Goal: Information Seeking & Learning: Learn about a topic

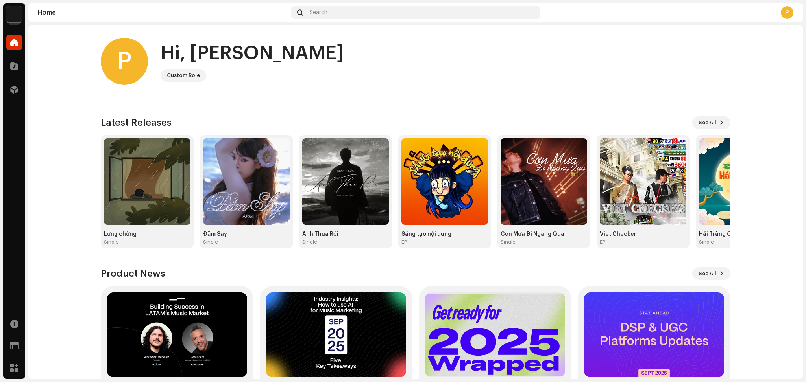
scroll to position [56, 0]
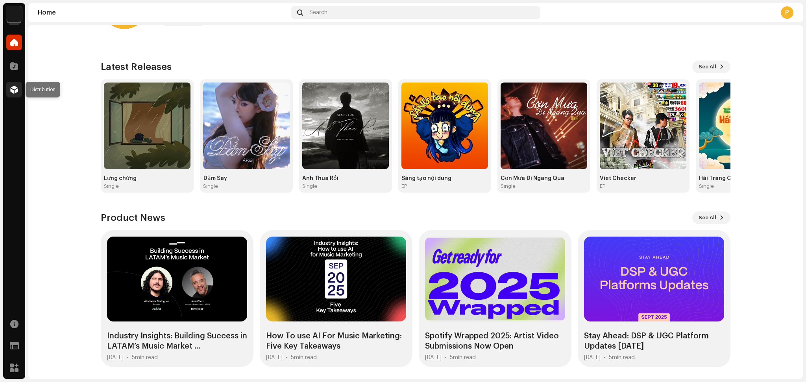
click at [19, 87] on div at bounding box center [14, 90] width 16 height 16
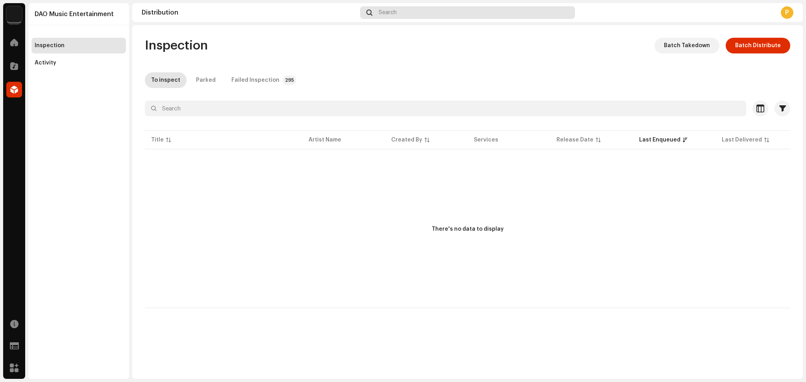
click at [403, 13] on div "Search" at bounding box center [467, 12] width 215 height 13
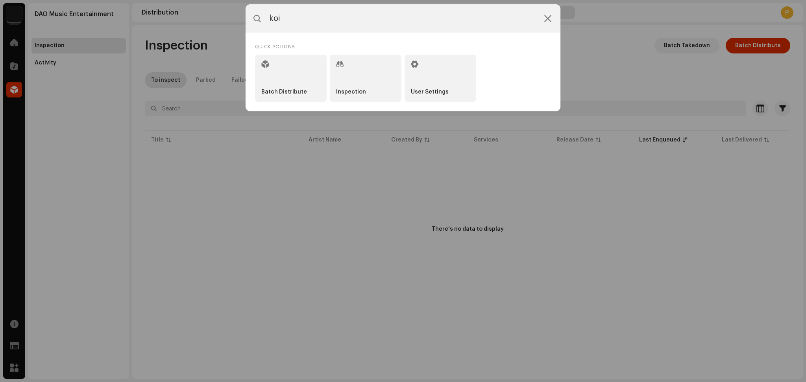
type input "koi"
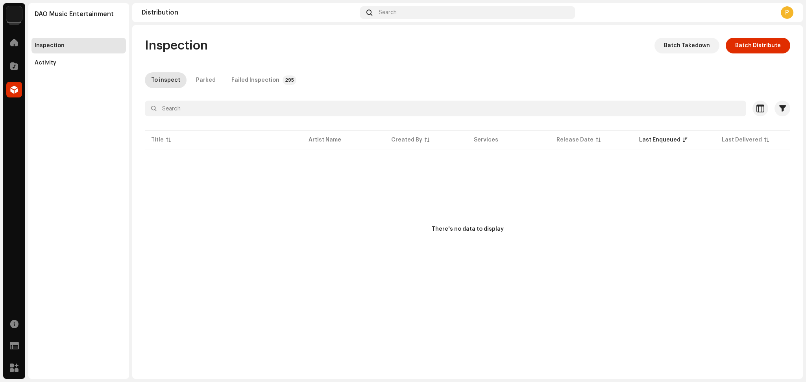
click at [19, 17] on img at bounding box center [14, 14] width 16 height 16
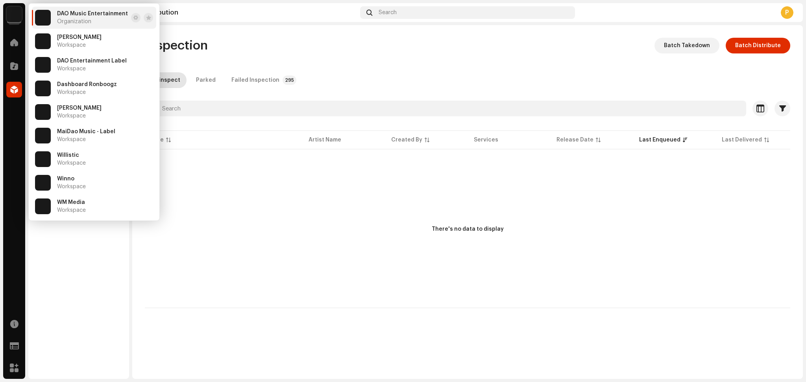
drag, startPoint x: 453, startPoint y: 87, endPoint x: 445, endPoint y: 85, distance: 8.9
click at [450, 86] on div "To inspect Parked Failed Inspection 295" at bounding box center [467, 80] width 645 height 16
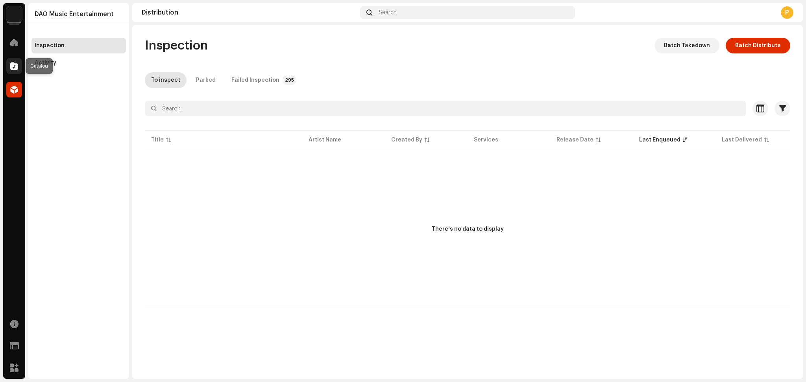
click at [16, 61] on div at bounding box center [14, 66] width 16 height 16
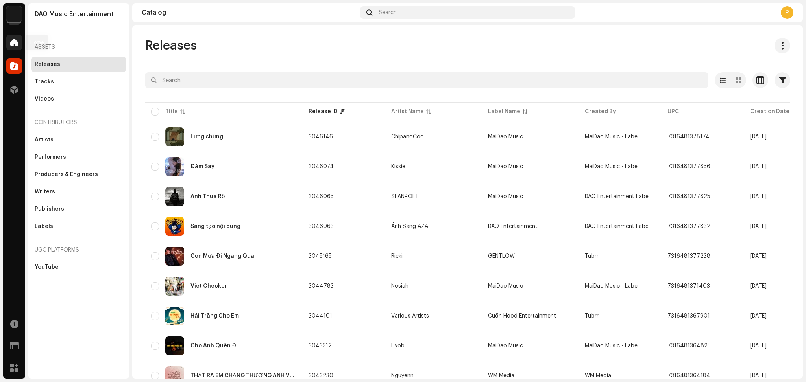
click at [11, 45] on span at bounding box center [14, 42] width 8 height 6
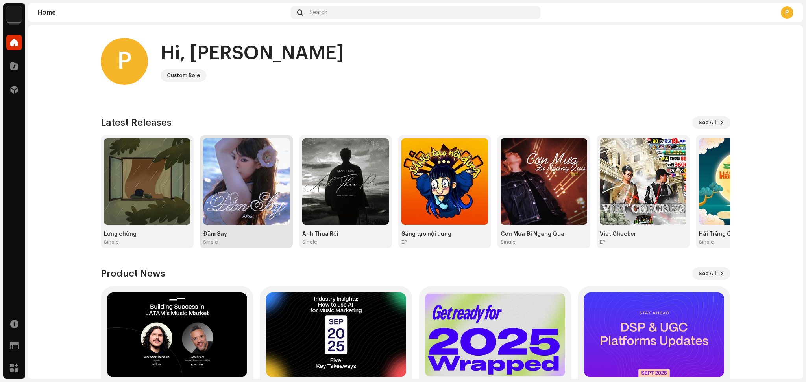
drag, startPoint x: 242, startPoint y: 195, endPoint x: 238, endPoint y: 185, distance: 10.0
click at [241, 194] on img at bounding box center [246, 181] width 87 height 87
drag, startPoint x: 273, startPoint y: 174, endPoint x: 274, endPoint y: 178, distance: 4.1
click at [274, 178] on img at bounding box center [246, 181] width 87 height 87
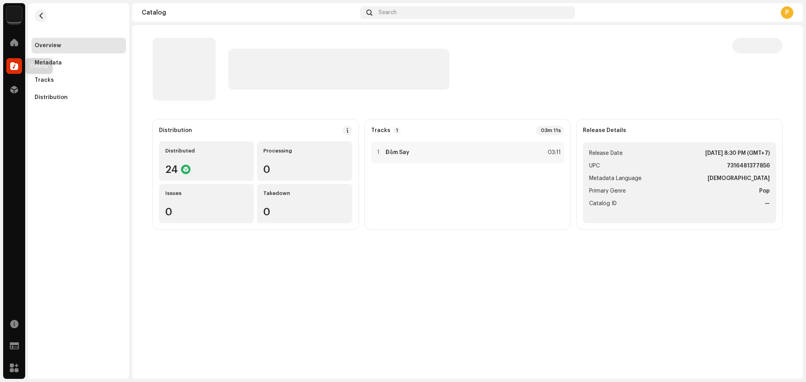
click at [9, 71] on div at bounding box center [14, 66] width 16 height 16
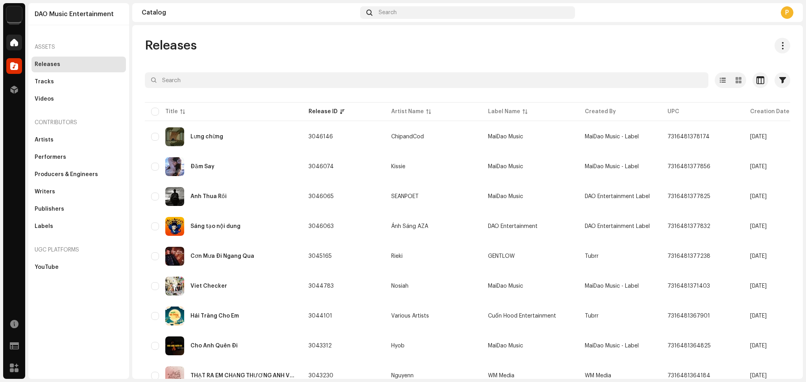
click at [15, 51] on div "Home" at bounding box center [14, 42] width 22 height 22
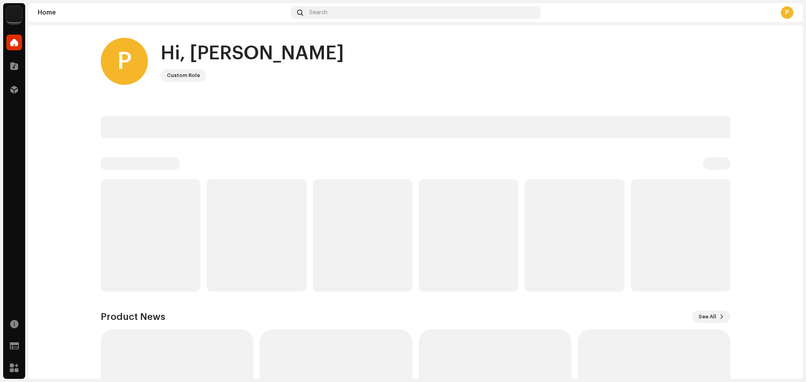
click at [22, 20] on navigation-account-switch "DAO Music Entertainment" at bounding box center [14, 14] width 22 height 22
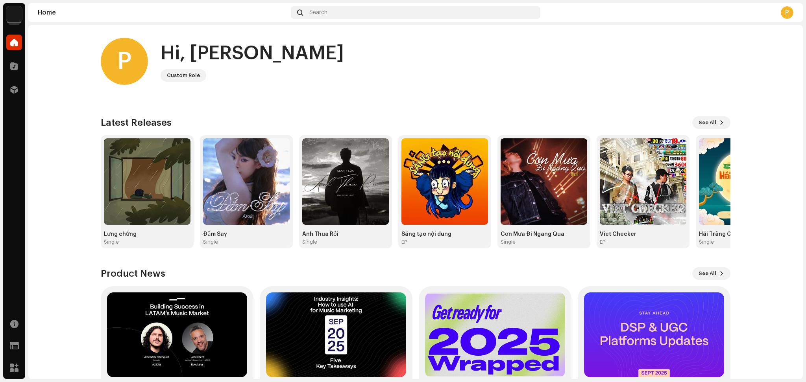
click at [21, 17] on img at bounding box center [14, 14] width 16 height 16
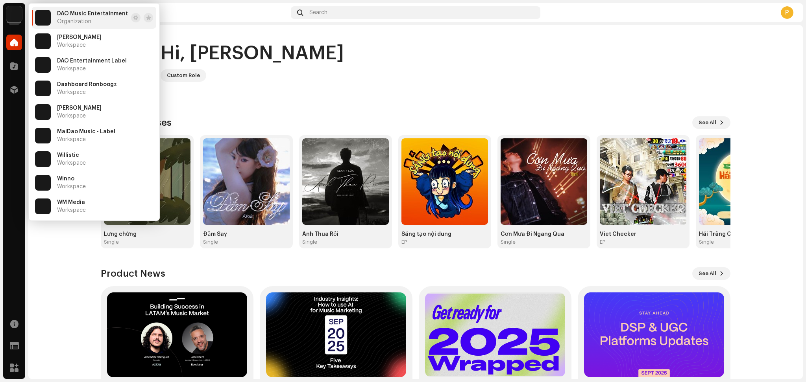
click at [360, 90] on home-user "P Hi, Phạm Custom Role" at bounding box center [415, 68] width 629 height 60
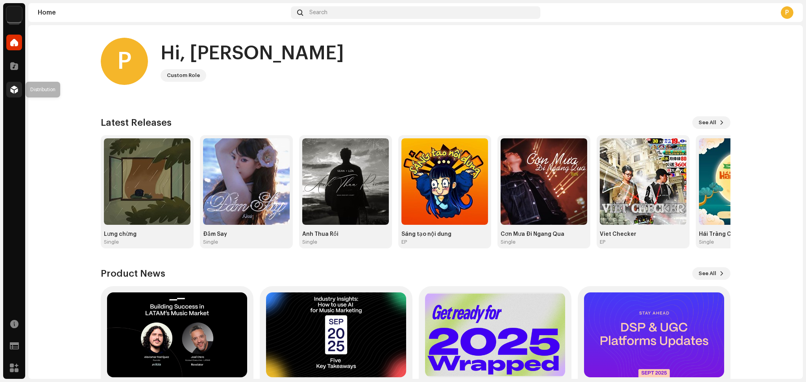
click at [17, 87] on span at bounding box center [14, 90] width 8 height 6
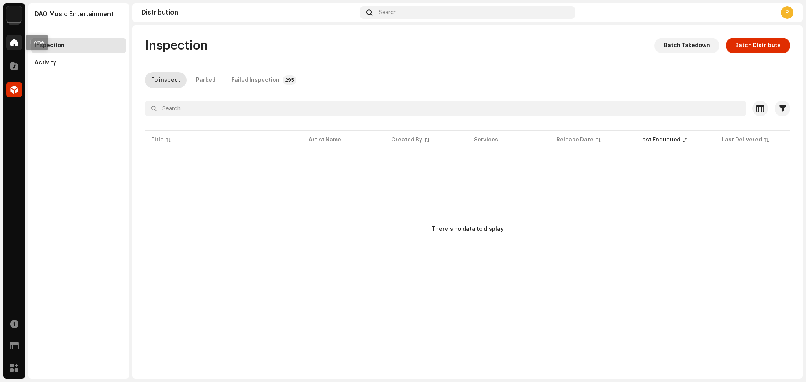
click at [20, 39] on div at bounding box center [14, 43] width 16 height 16
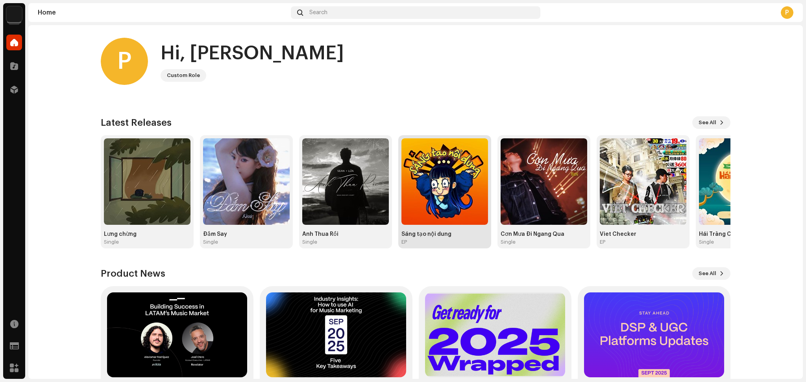
click at [438, 201] on img at bounding box center [444, 181] width 87 height 87
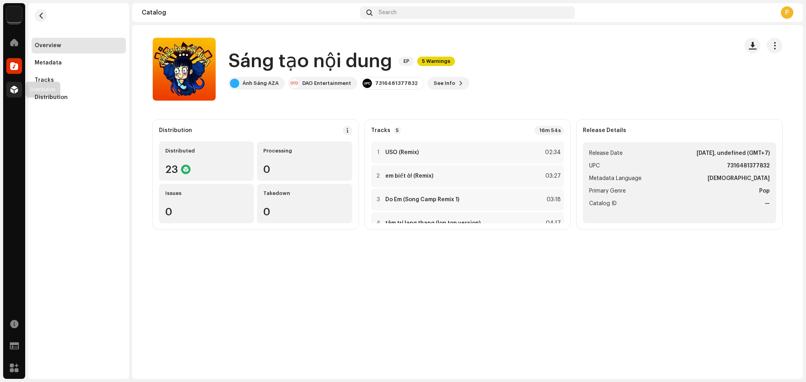
click at [13, 85] on div at bounding box center [14, 90] width 16 height 16
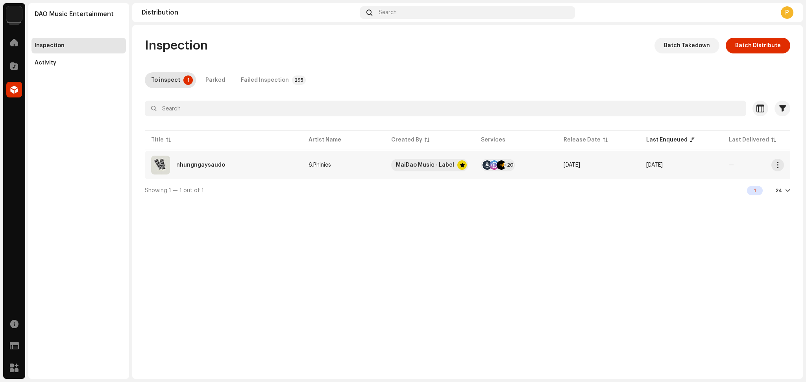
click at [248, 171] on div "nhungngaysaudo" at bounding box center [223, 165] width 145 height 19
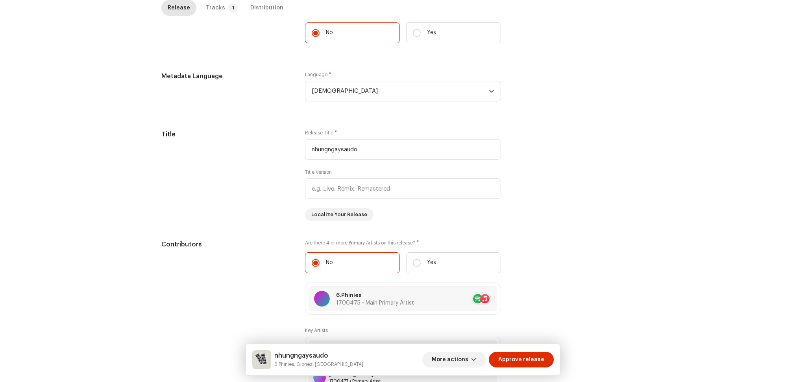
scroll to position [104, 0]
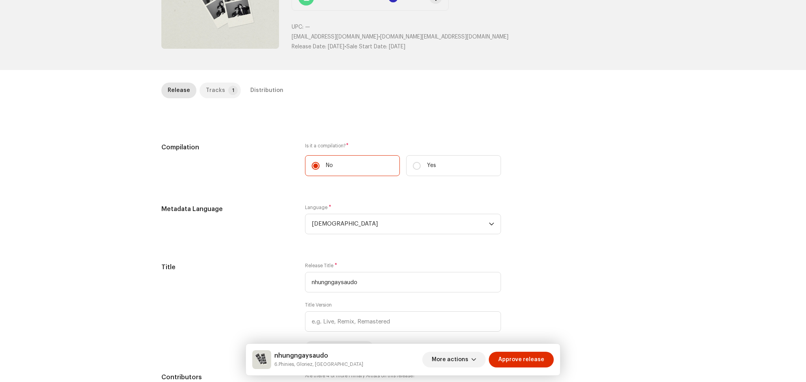
drag, startPoint x: 222, startPoint y: 95, endPoint x: 263, endPoint y: 96, distance: 41.7
click at [222, 94] on p-tab "Tracks 1" at bounding box center [219, 91] width 41 height 16
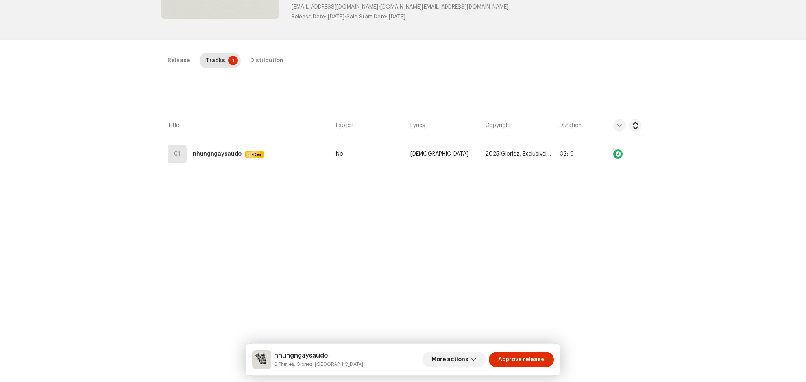
scroll to position [156, 0]
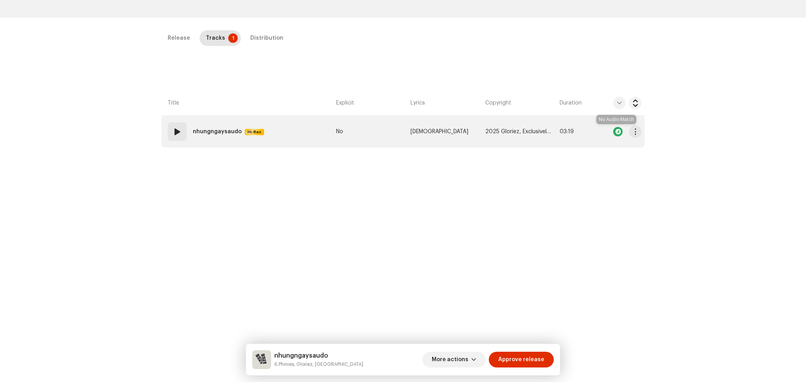
click at [615, 131] on div at bounding box center [617, 131] width 9 height 9
click at [504, 131] on span "2025 Gloriez, Exclusively Licensed To MaiDao/DAO Music Entertainment" at bounding box center [519, 132] width 68 height 6
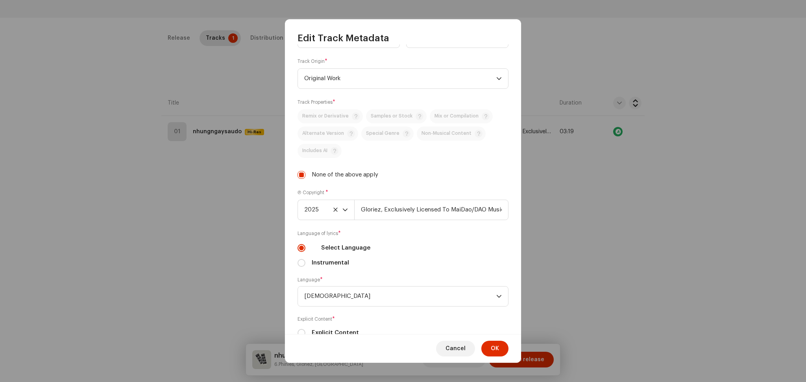
scroll to position [181, 0]
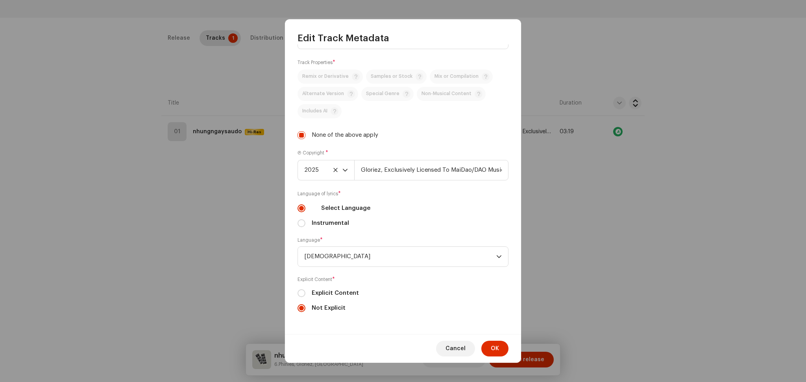
click at [655, 226] on div "Edit Track Metadata Track Title * nhungngaysaudo Track Version Localize Your Tr…" at bounding box center [403, 191] width 806 height 382
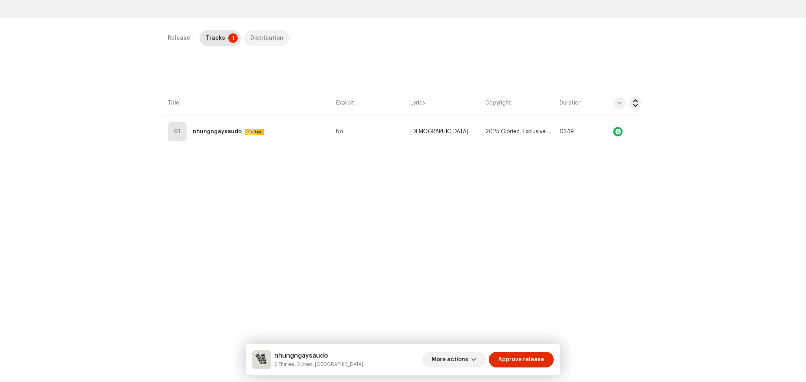
click at [259, 41] on div "Distribution" at bounding box center [266, 38] width 33 height 16
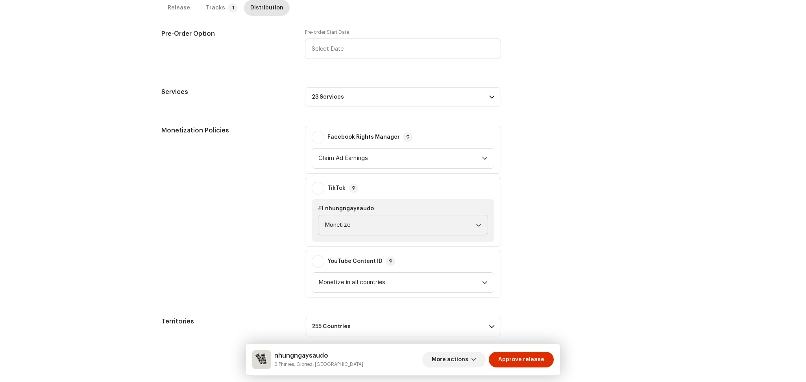
scroll to position [451, 0]
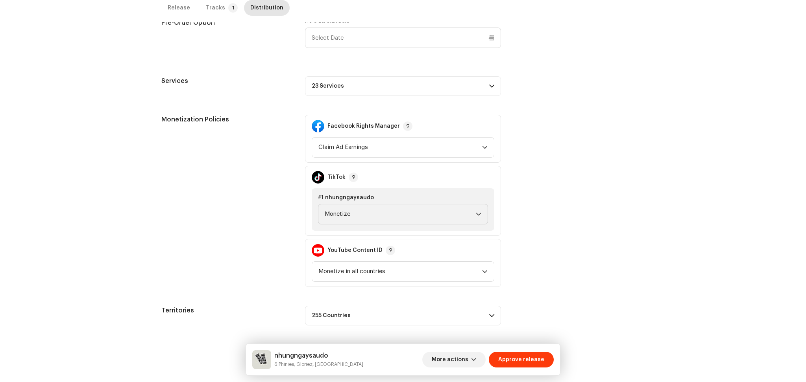
click at [542, 358] on span "Approve release" at bounding box center [521, 360] width 46 height 16
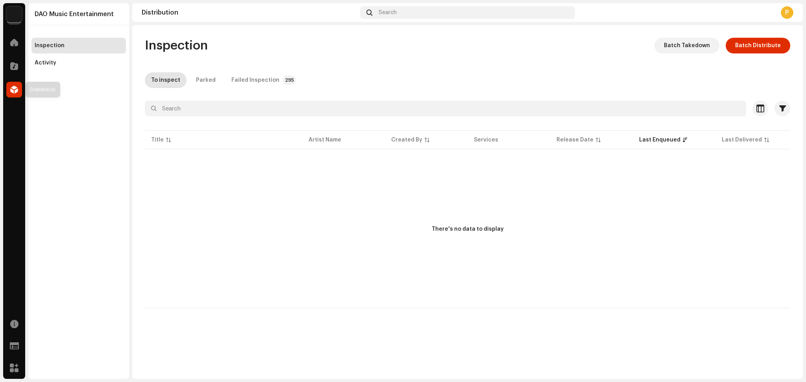
click at [13, 89] on span at bounding box center [14, 90] width 8 height 6
click at [18, 64] on span at bounding box center [14, 66] width 8 height 6
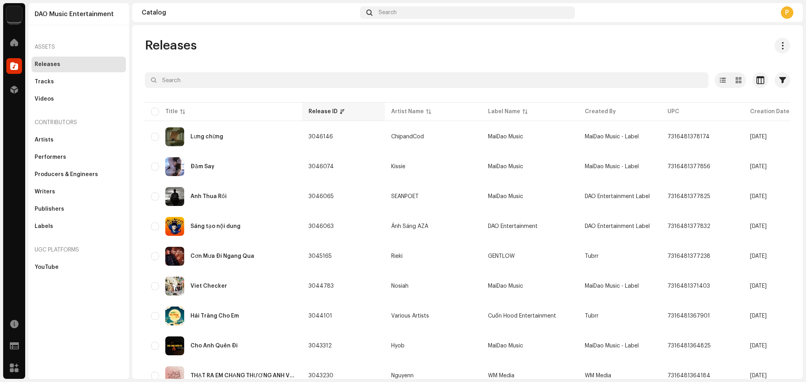
click at [323, 109] on div "Release ID" at bounding box center [322, 112] width 29 height 8
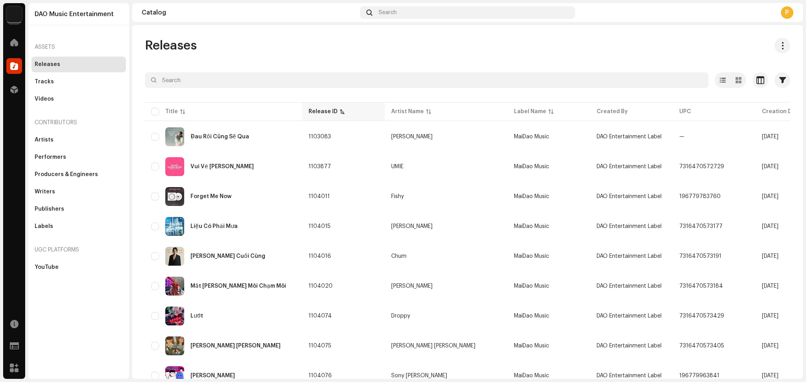
click at [322, 109] on div "Release ID" at bounding box center [322, 112] width 29 height 8
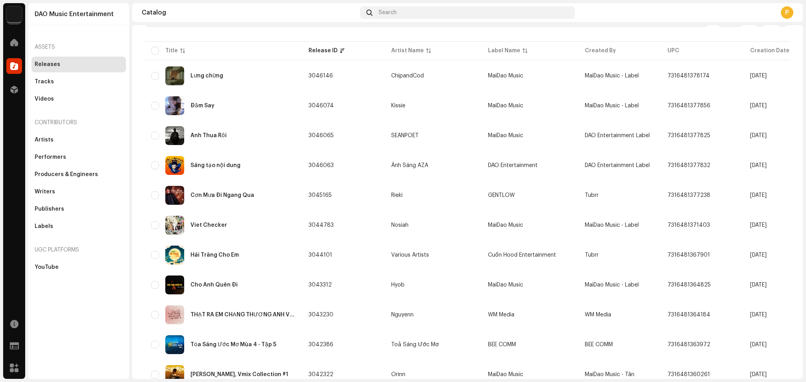
scroll to position [210, 0]
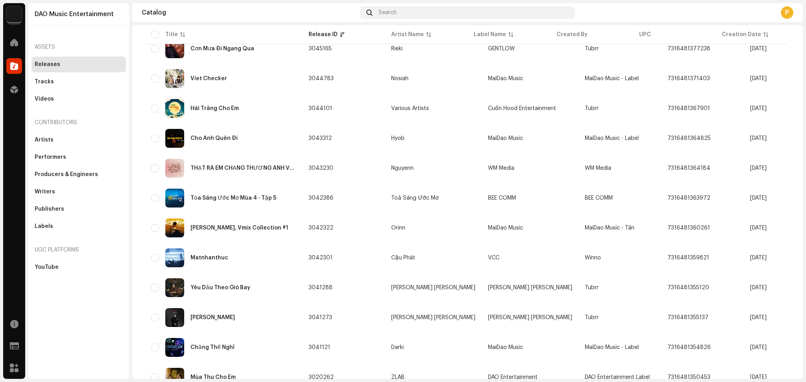
click at [19, 13] on img at bounding box center [14, 14] width 16 height 16
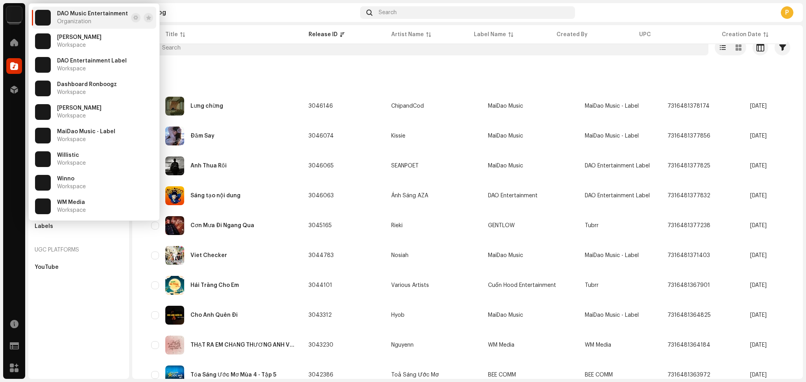
scroll to position [0, 0]
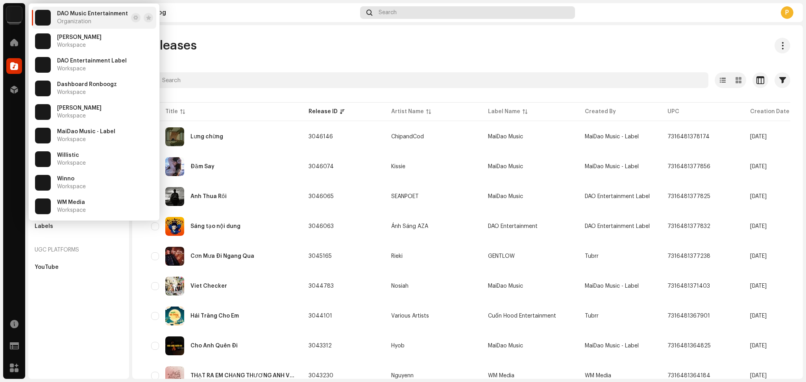
click at [386, 16] on div "Search" at bounding box center [467, 12] width 215 height 13
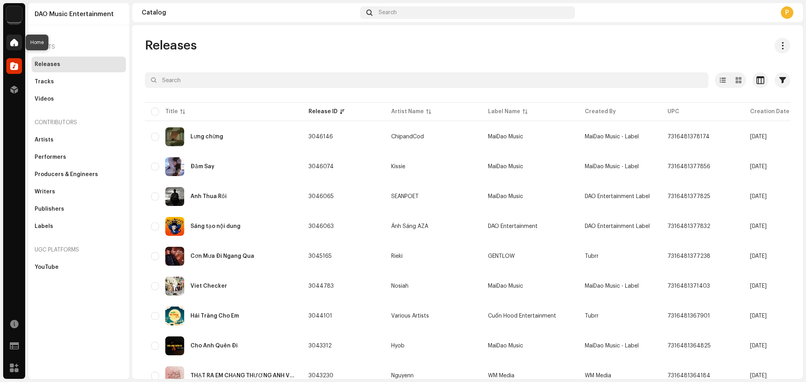
click at [10, 46] on div at bounding box center [14, 43] width 16 height 16
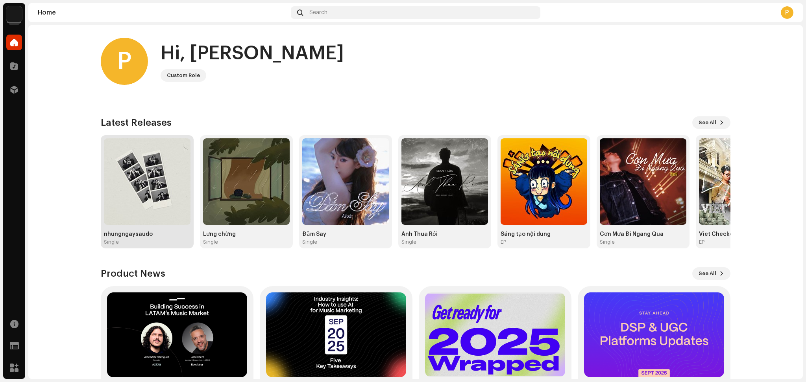
click at [139, 191] on img at bounding box center [147, 181] width 87 height 87
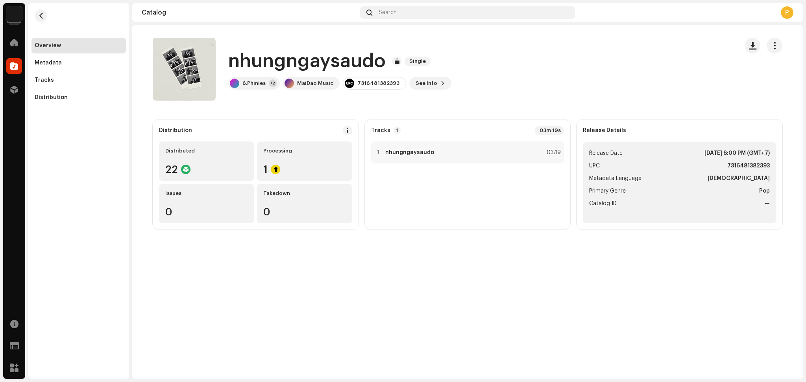
click at [503, 297] on div "nhungngaysaudo Single nhungngaysaudo Single 6.Phinies +2 MaiDao Music 731648138…" at bounding box center [467, 202] width 670 height 354
click at [453, 11] on div "Search" at bounding box center [467, 12] width 215 height 13
click at [15, 67] on span at bounding box center [14, 66] width 8 height 6
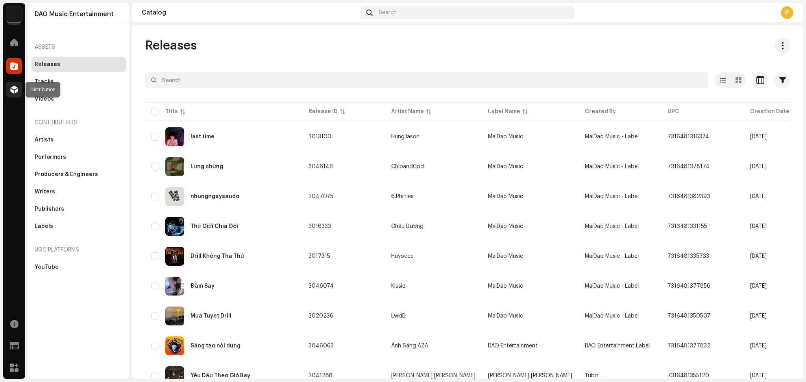
click at [13, 87] on span at bounding box center [14, 90] width 8 height 6
click at [13, 84] on div at bounding box center [14, 90] width 16 height 16
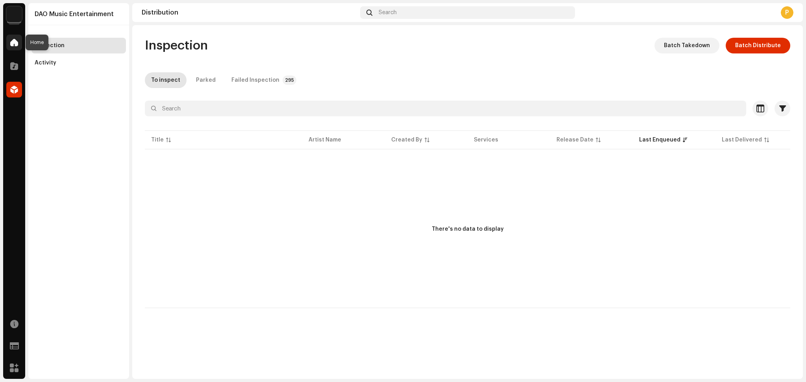
click at [16, 41] on span at bounding box center [14, 42] width 8 height 6
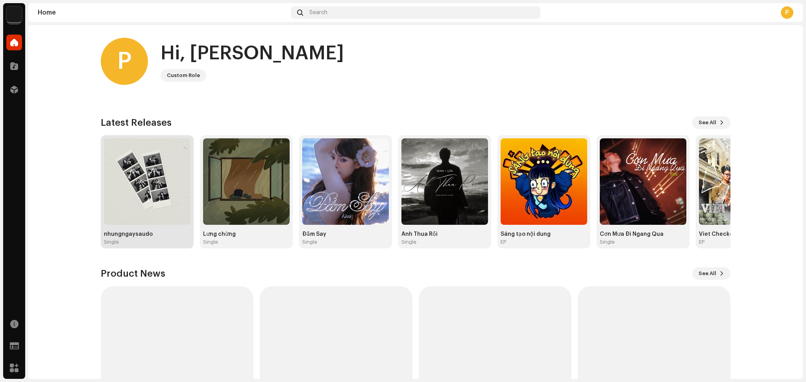
click at [172, 220] on img at bounding box center [147, 181] width 87 height 87
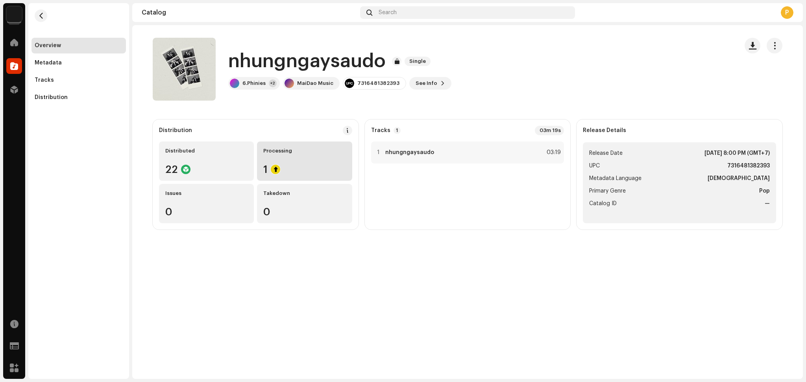
click at [287, 164] on div "Processing 1" at bounding box center [304, 161] width 95 height 39
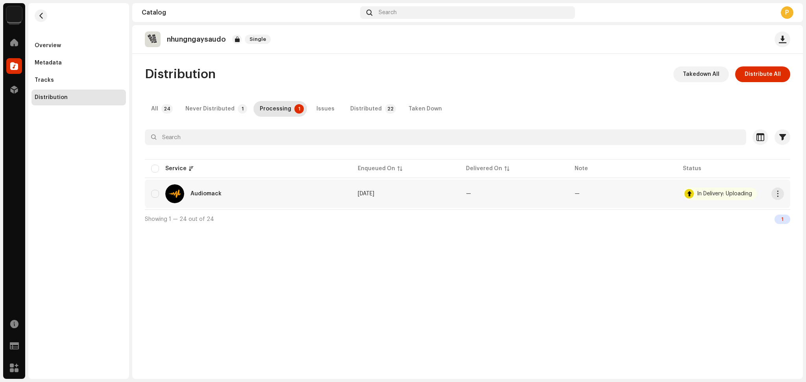
click at [690, 196] on div at bounding box center [688, 193] width 9 height 9
click at [775, 195] on span "button" at bounding box center [778, 194] width 6 height 6
click at [44, 13] on button "button" at bounding box center [41, 15] width 13 height 13
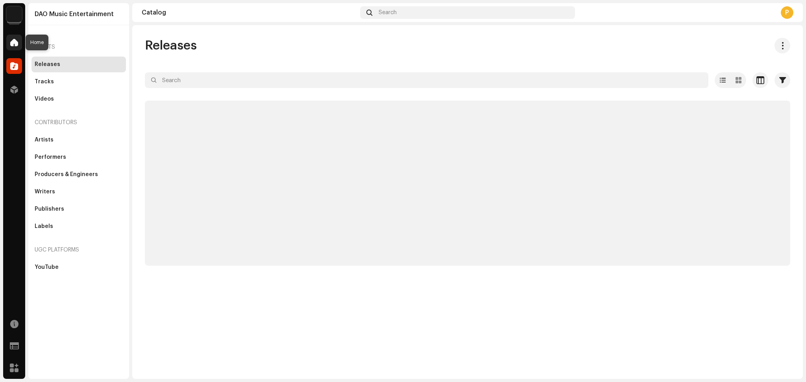
click at [18, 39] on div at bounding box center [14, 43] width 16 height 16
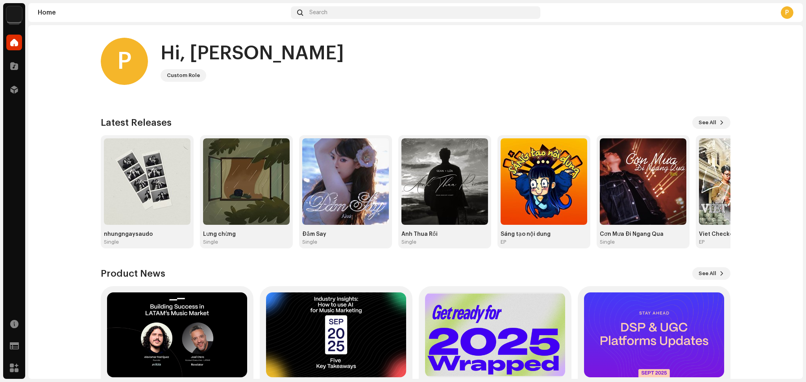
scroll to position [3, 0]
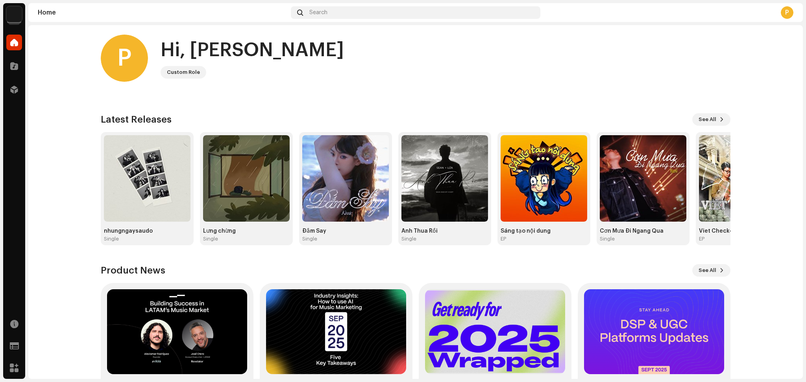
click at [445, 107] on div "P Hi, Phạm Custom Role Check out the latest Product Updates for Check Product U…" at bounding box center [415, 227] width 629 height 411
click at [341, 20] on div "Home Search P" at bounding box center [415, 12] width 774 height 19
click at [341, 18] on div "Search" at bounding box center [416, 12] width 250 height 13
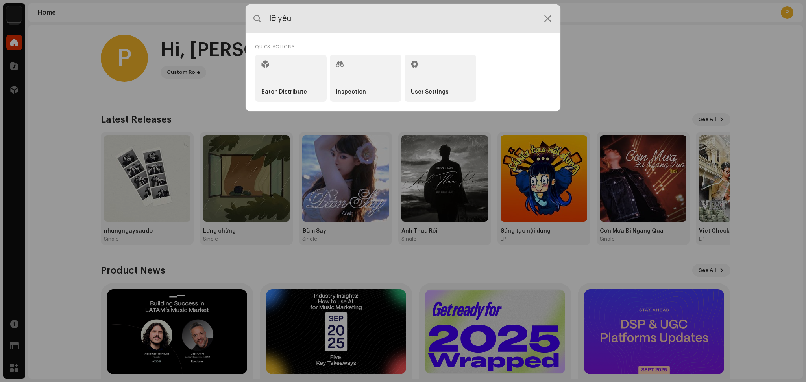
type input "lỡ yêu"
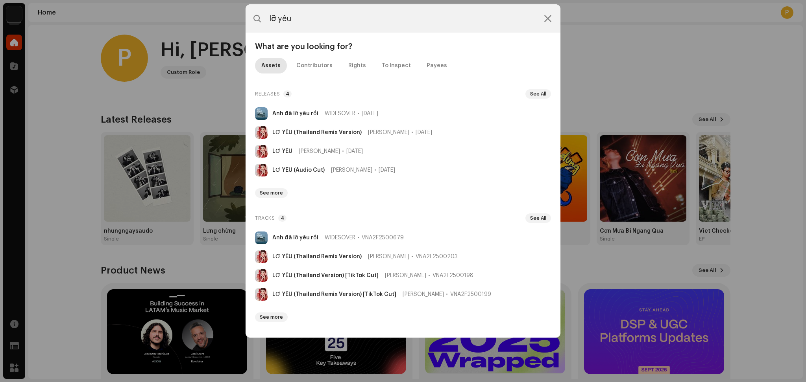
click at [271, 308] on div "Anh đã lỡ yêu rồi WIDESOVER VNA2F2500679 LỠ YÊU (Thailand Remix Version) Đan Ti…" at bounding box center [403, 277] width 302 height 97
click at [273, 320] on span "See more" at bounding box center [271, 317] width 23 height 6
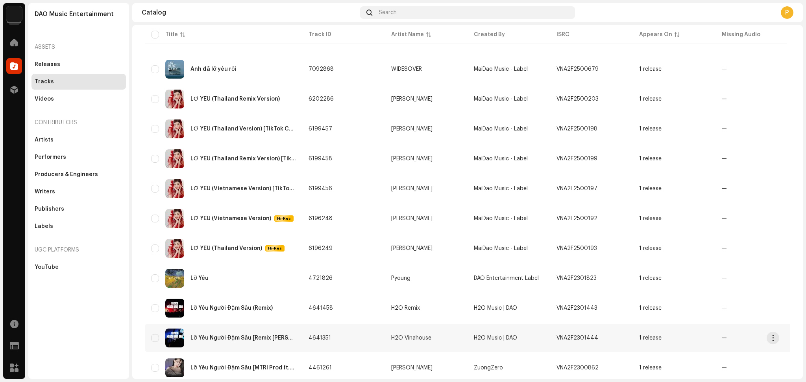
scroll to position [210, 0]
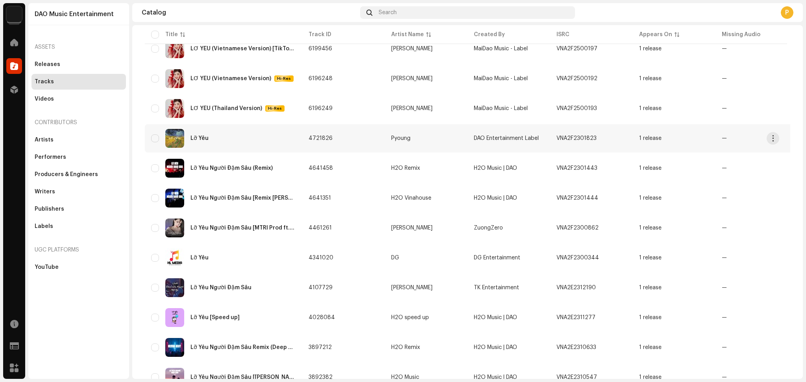
click at [242, 134] on div "Lỡ Yêu" at bounding box center [223, 138] width 145 height 19
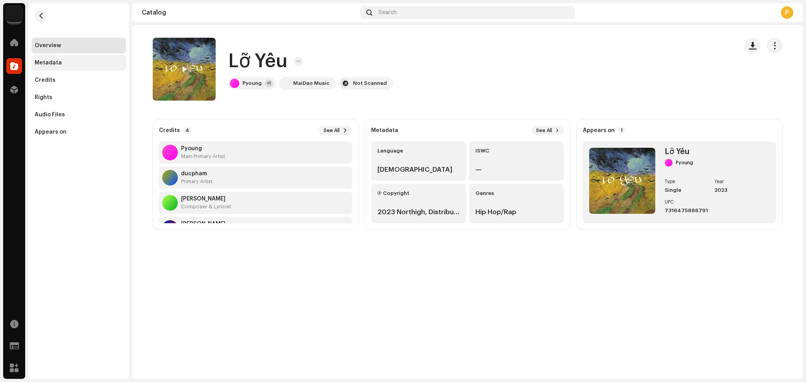
click at [89, 59] on div "Metadata" at bounding box center [78, 63] width 94 height 16
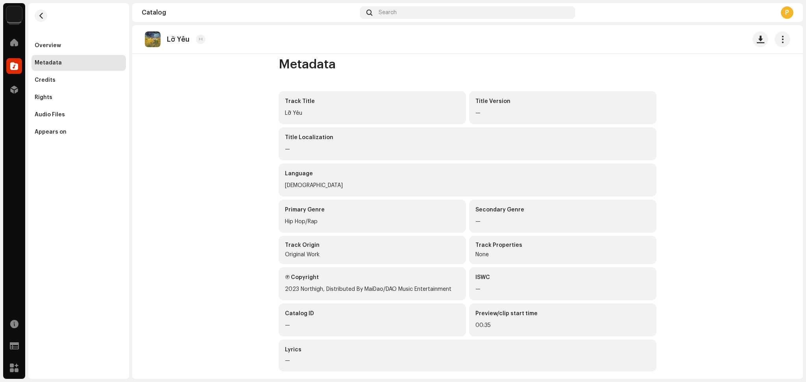
scroll to position [14, 0]
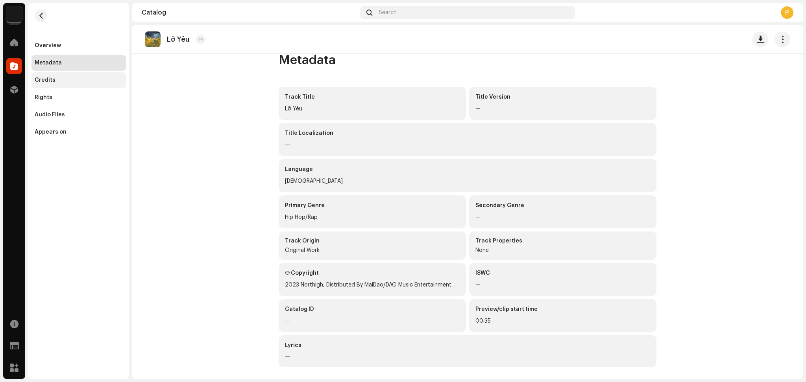
click at [55, 87] on div "Credits" at bounding box center [78, 80] width 94 height 16
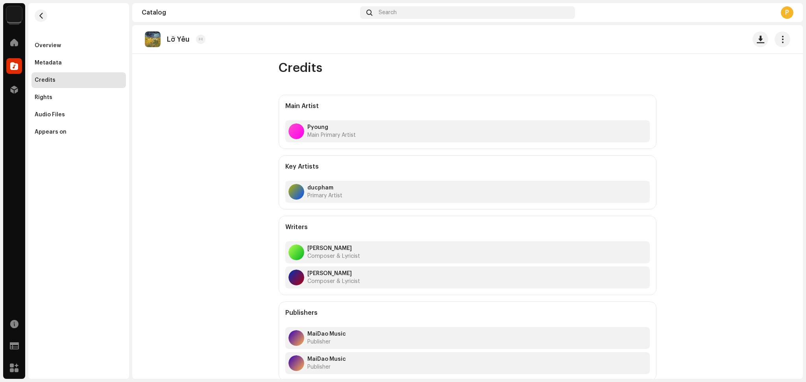
scroll to position [8, 0]
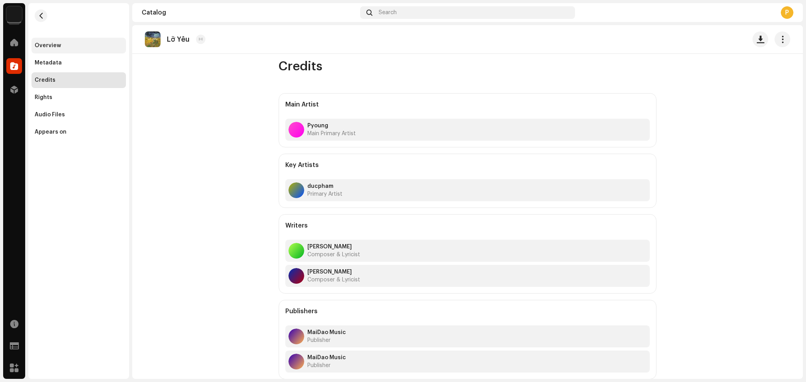
click at [90, 52] on div "Overview" at bounding box center [78, 46] width 94 height 16
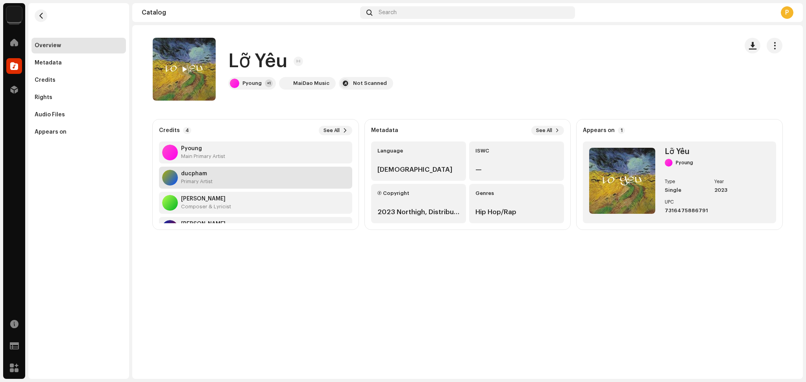
click at [210, 177] on strong "ducpham" at bounding box center [196, 174] width 31 height 6
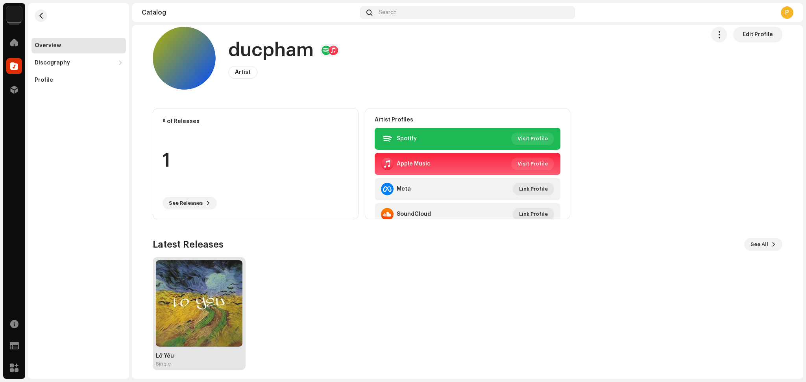
scroll to position [14, 0]
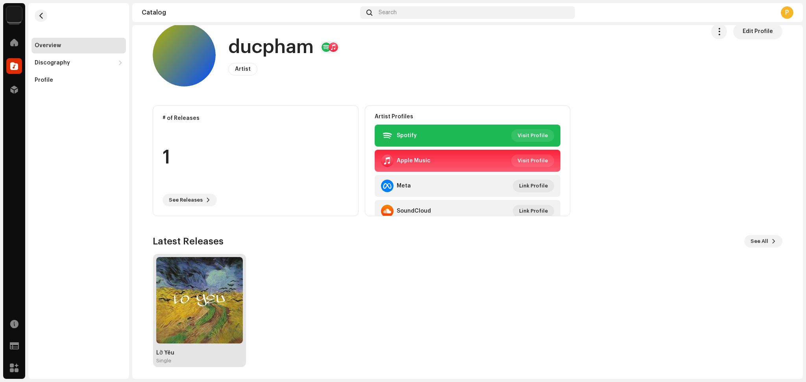
click at [192, 288] on img at bounding box center [199, 300] width 87 height 87
click at [215, 299] on img at bounding box center [199, 300] width 87 height 87
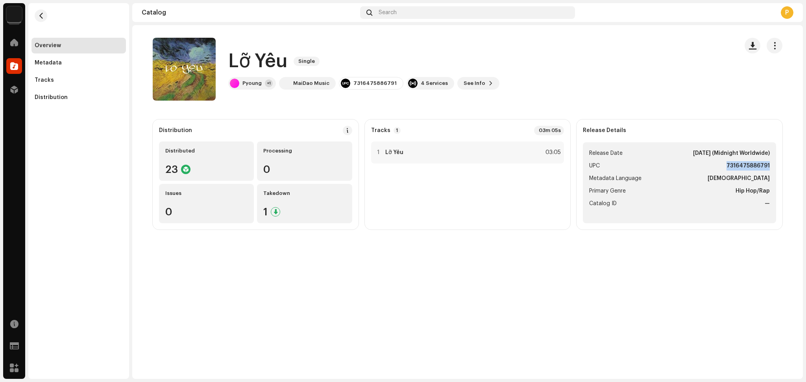
drag, startPoint x: 772, startPoint y: 163, endPoint x: 725, endPoint y: 166, distance: 46.9
click at [725, 166] on ul "Release Date Oct 18, 2023 (Midnight Worldwide) UPC 7316475886791 Metadata Langu…" at bounding box center [679, 182] width 193 height 81
copy strong "7316475886791"
click at [320, 340] on div "Lỡ Yêu Single Lỡ Yêu Single Pyoung +1 MaiDao Music 7316475886791 4 Services See…" at bounding box center [467, 202] width 670 height 354
